Goal: Task Accomplishment & Management: Complete application form

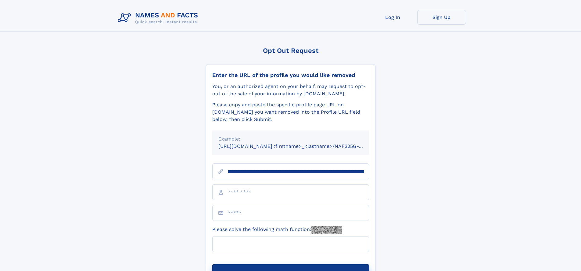
scroll to position [0, 70]
type input "**********"
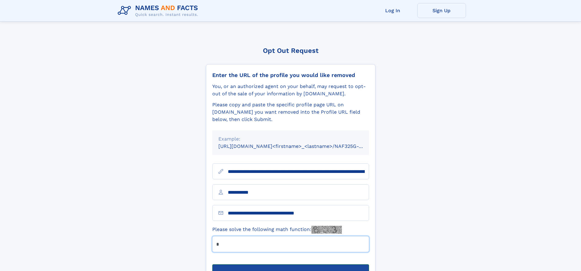
type input "*"
click at [290, 264] on button "Submit Opt Out Request" at bounding box center [290, 274] width 157 height 20
